Goal: Task Accomplishment & Management: Manage account settings

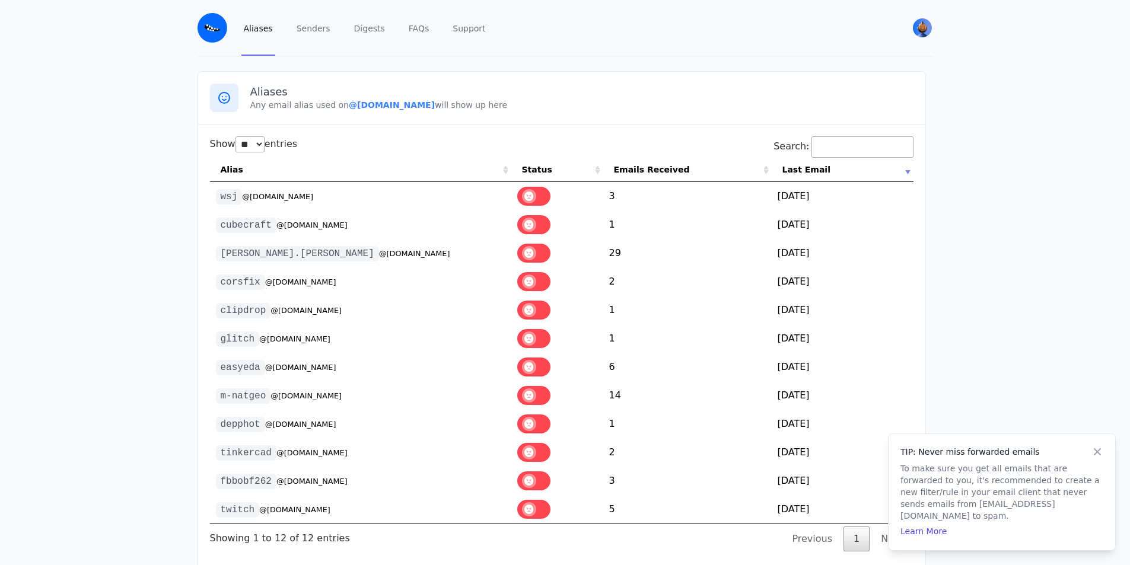
select select "**"
drag, startPoint x: 329, startPoint y: 198, endPoint x: 240, endPoint y: 205, distance: 89.3
click at [240, 205] on td "wsj @[DOMAIN_NAME]" at bounding box center [360, 196] width 301 height 28
copy small "@[DOMAIN_NAME]"
drag, startPoint x: 339, startPoint y: 104, endPoint x: 400, endPoint y: 104, distance: 60.5
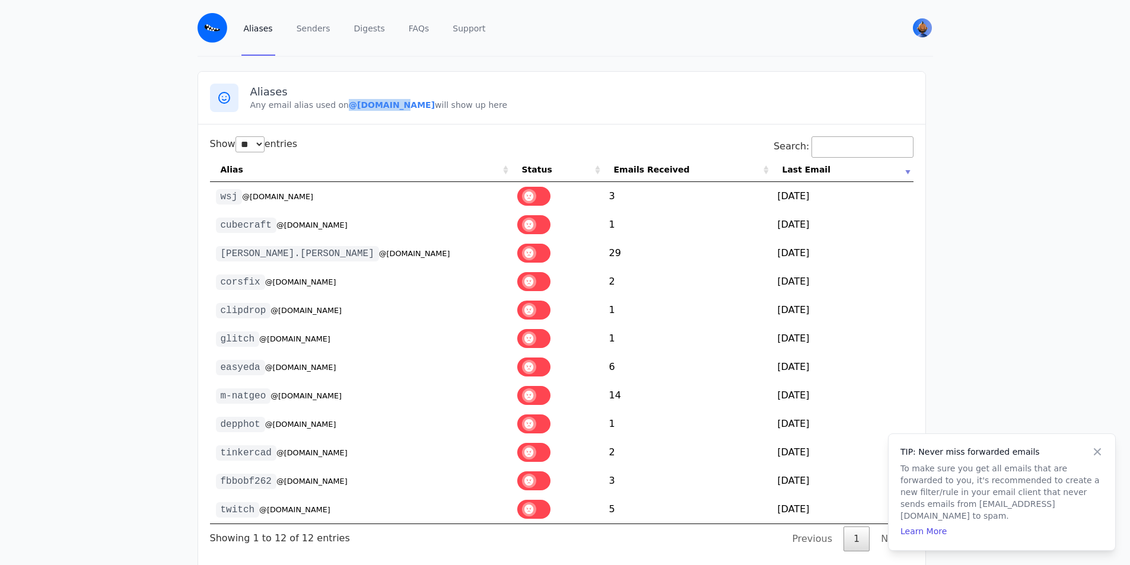
click at [399, 104] on b "@[DOMAIN_NAME]" at bounding box center [392, 104] width 86 height 9
click at [400, 104] on b "@[DOMAIN_NAME]" at bounding box center [392, 104] width 86 height 9
drag, startPoint x: 400, startPoint y: 104, endPoint x: 428, endPoint y: 106, distance: 27.9
click at [428, 106] on b "@[DOMAIN_NAME]" at bounding box center [392, 104] width 86 height 9
click at [491, 97] on h3 "Aliases" at bounding box center [581, 92] width 663 height 14
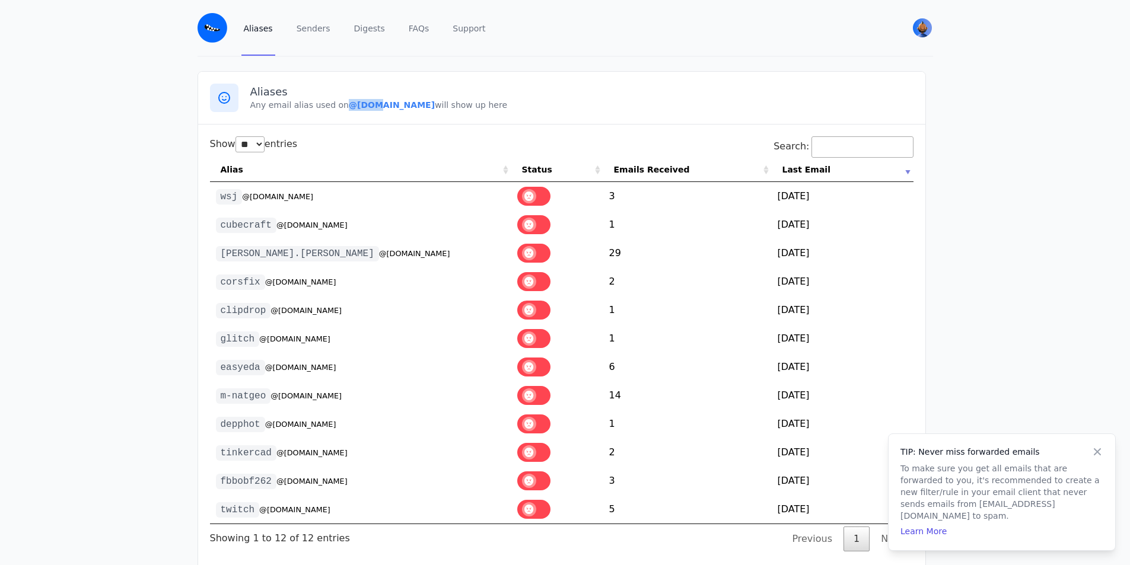
drag, startPoint x: 340, startPoint y: 103, endPoint x: 427, endPoint y: 100, distance: 87.3
click at [403, 101] on b "@[DOMAIN_NAME]" at bounding box center [392, 104] width 86 height 9
click at [433, 106] on p "Any email alias used on @[DOMAIN_NAME] will show up here" at bounding box center [581, 105] width 663 height 12
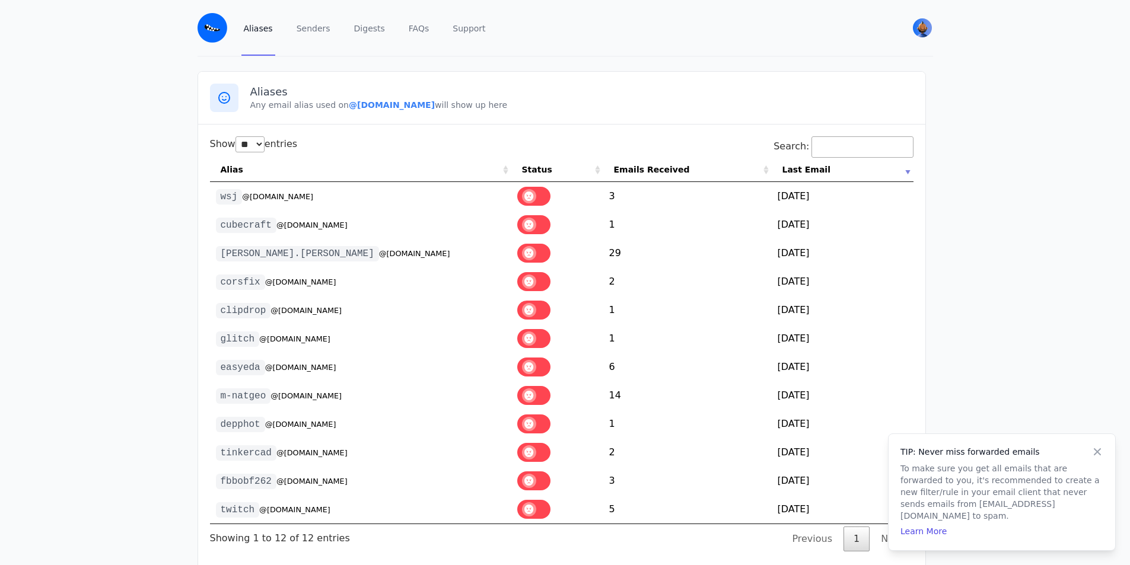
drag, startPoint x: 430, startPoint y: 106, endPoint x: 339, endPoint y: 107, distance: 90.2
click at [349, 107] on b "@[DOMAIN_NAME]" at bounding box center [392, 104] width 86 height 9
click at [349, 106] on b "@[DOMAIN_NAME]" at bounding box center [392, 104] width 86 height 9
drag, startPoint x: 341, startPoint y: 106, endPoint x: 434, endPoint y: 104, distance: 92.6
click at [434, 104] on p "Any email alias used on @[DOMAIN_NAME] will show up here" at bounding box center [581, 105] width 663 height 12
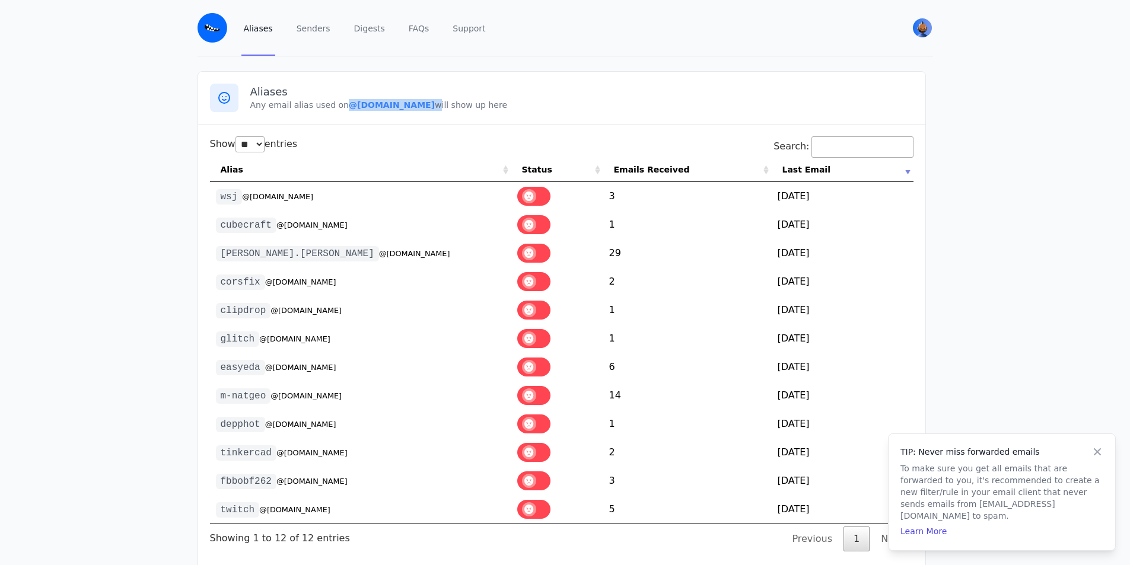
copy p "@[DOMAIN_NAME]"
